Goal: Find specific page/section: Find specific page/section

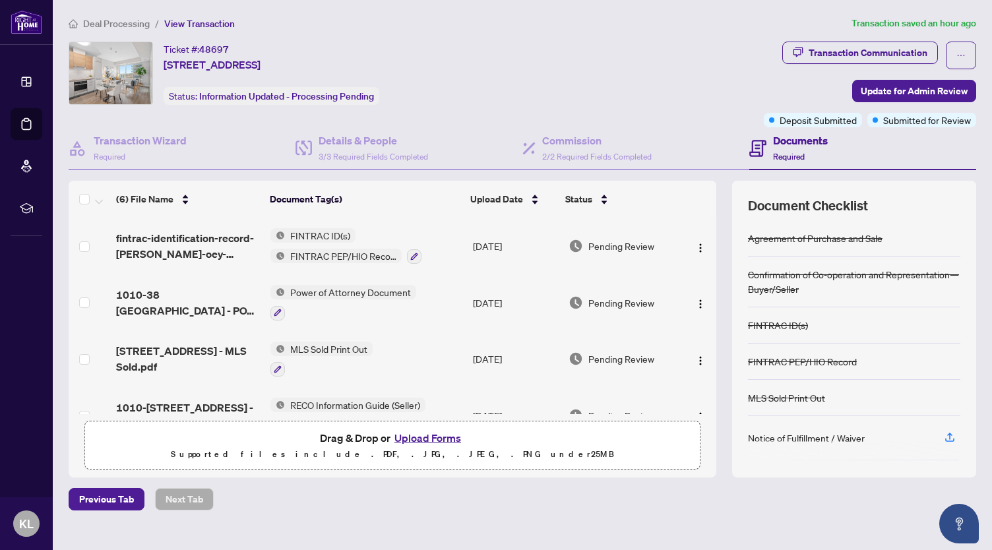
click at [587, 61] on div "Ticket #: 48697 [STREET_ADDRESS] Status: Information Updated - Processing Pendi…" at bounding box center [414, 73] width 690 height 63
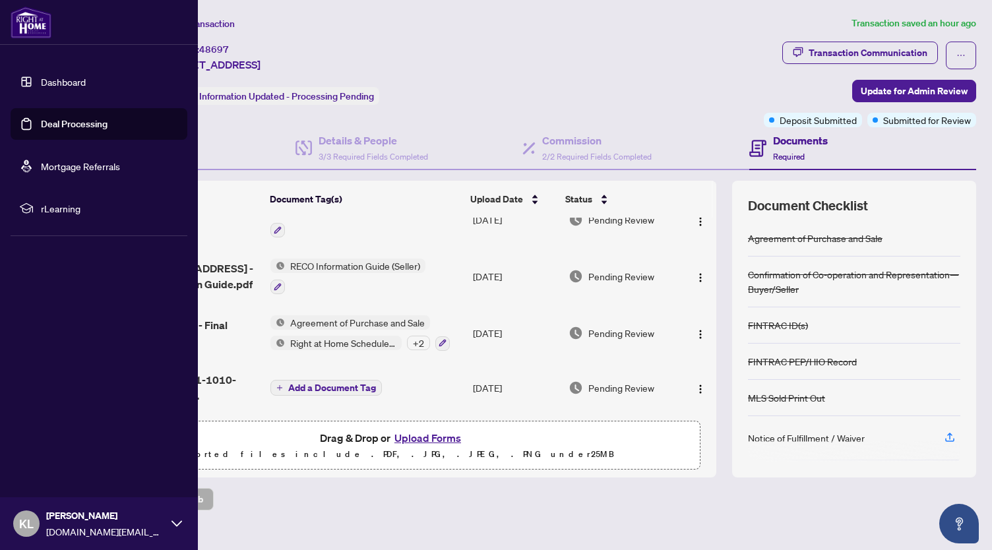
click at [42, 123] on link "Deal Processing" at bounding box center [74, 124] width 67 height 12
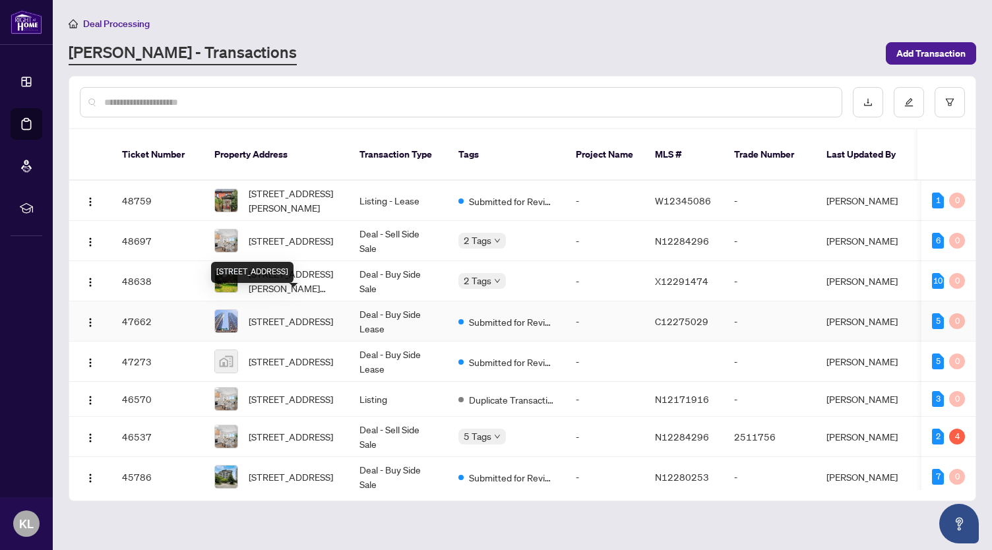
click at [326, 314] on span "[STREET_ADDRESS]" at bounding box center [291, 321] width 84 height 15
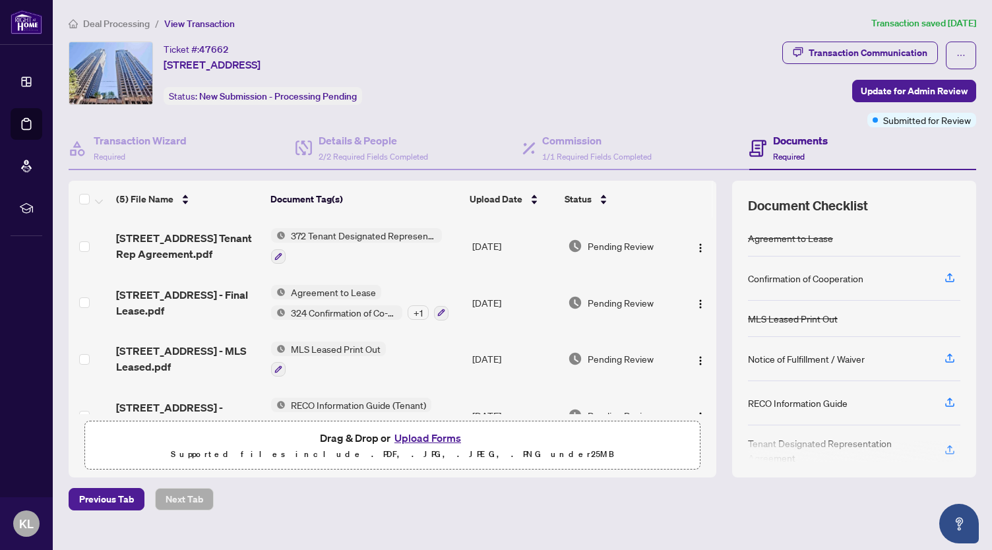
scroll to position [88, 0]
